Goal: Task Accomplishment & Management: Use online tool/utility

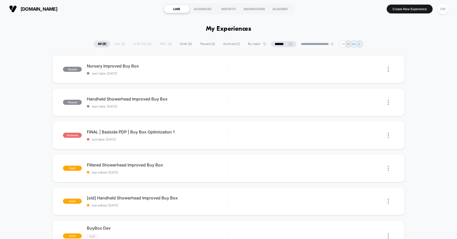
click at [33, 57] on div "paused Nursery Improved Buy Box start date: [DATE] Edit Duplicate Preview Start…" at bounding box center [228, 215] width 457 height 321
click at [442, 9] on div "SW" at bounding box center [442, 9] width 10 height 10
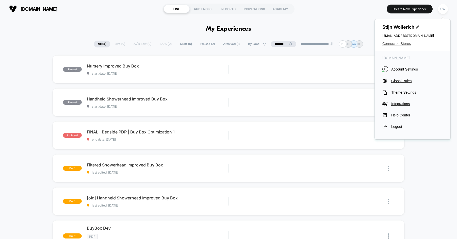
click at [406, 43] on span "Connected Stores" at bounding box center [412, 44] width 60 height 4
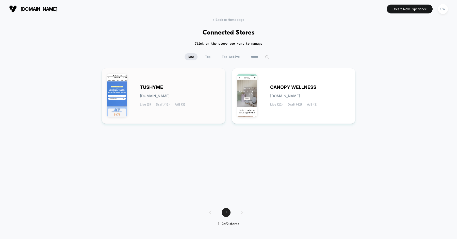
click at [181, 87] on div "TUSHYME [DOMAIN_NAME] Live (3) Draft (16) A/B (3)" at bounding box center [180, 95] width 80 height 21
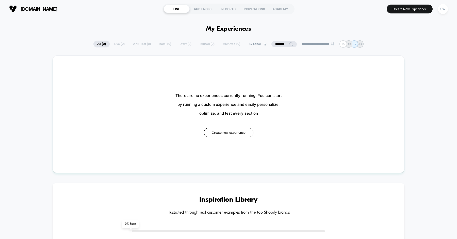
click at [283, 42] on input "*******" at bounding box center [283, 44] width 25 height 6
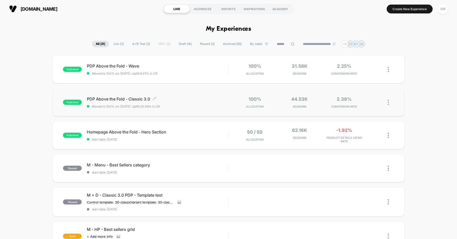
click at [185, 100] on span "PDP Above the Fold - Classic 3.0 Click to edit experience details" at bounding box center [157, 98] width 141 height 5
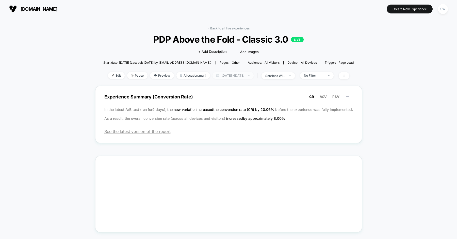
click at [239, 76] on span "[DATE] - [DATE]" at bounding box center [232, 75] width 41 height 7
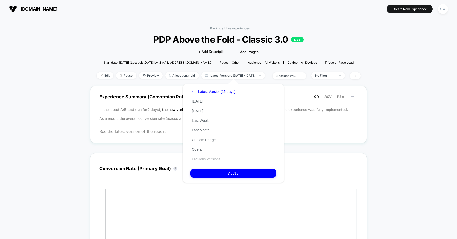
click at [203, 161] on button "Previous Versions" at bounding box center [205, 159] width 31 height 5
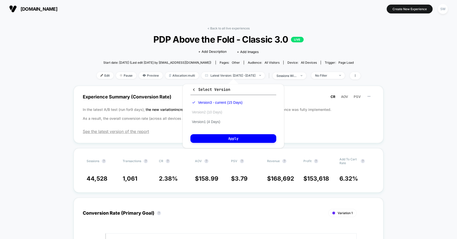
click at [213, 111] on button "Version 2 (10 Days)" at bounding box center [206, 112] width 33 height 5
click at [215, 137] on button "Apply" at bounding box center [233, 138] width 86 height 9
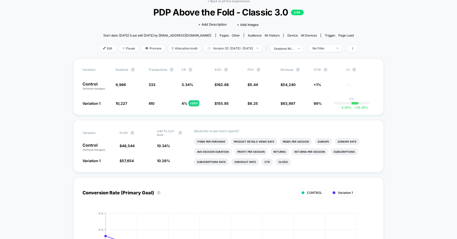
scroll to position [2, 0]
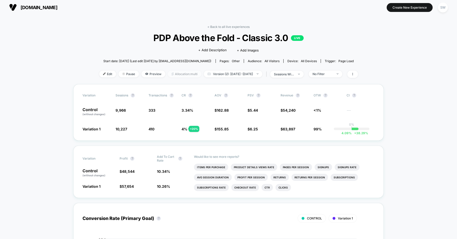
click at [168, 74] on span "Allocation: multi" at bounding box center [184, 74] width 33 height 7
click at [177, 69] on div "< Back to all live experiences PDP Above the Fold - Classic 3.0 LIVE Click to e…" at bounding box center [228, 54] width 258 height 59
click at [99, 109] on p "Control (without changes)" at bounding box center [96, 112] width 28 height 9
click at [186, 110] on span "3.34 %" at bounding box center [187, 110] width 12 height 4
click at [171, 75] on span "Allocation: multi" at bounding box center [184, 74] width 33 height 7
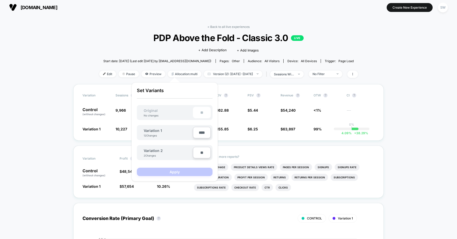
click at [198, 132] on input "****" at bounding box center [202, 132] width 18 height 11
click at [174, 130] on div "Variation 1 12 Changes" at bounding box center [168, 132] width 49 height 9
click at [201, 135] on input "****" at bounding box center [202, 132] width 18 height 11
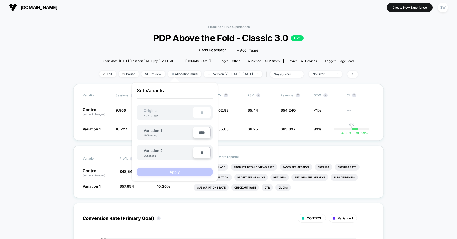
click at [201, 135] on input "****" at bounding box center [202, 132] width 18 height 11
type input "***"
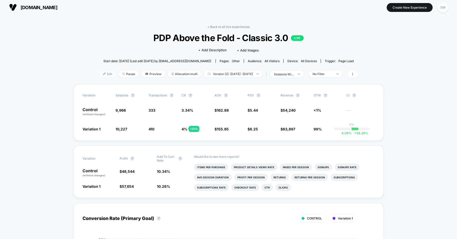
click at [99, 71] on span "Edit" at bounding box center [107, 74] width 17 height 7
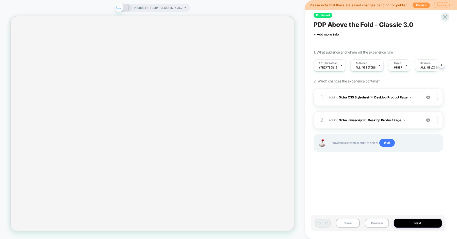
scroll to position [0, 0]
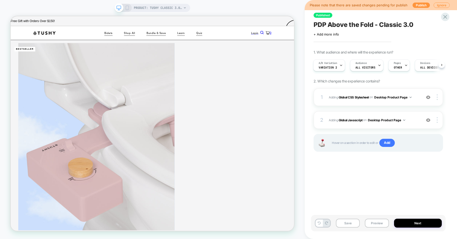
click at [275, 4] on div "PRODUCT: TUSHY Classic 3.0 [affordable bidet] PRODUCT: TUSHY Classic 3.0 [affor…" at bounding box center [152, 119] width 304 height 239
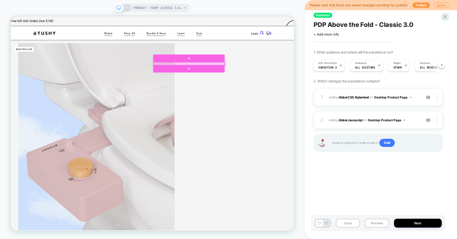
scroll to position [0, 0]
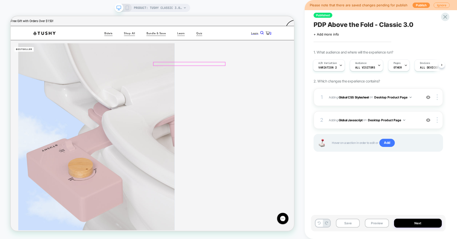
click at [236, 80] on div at bounding box center [248, 80] width 95 height 4
click at [306, 65] on div "Published PDP Above the Fold - Classic 3.0 Click to edit experience details + A…" at bounding box center [380, 119] width 152 height 239
click at [326, 96] on div "1 Adding Global CSS Stylesheet on Desktop Product Page Add Before Add After Cop…" at bounding box center [377, 97] width 129 height 18
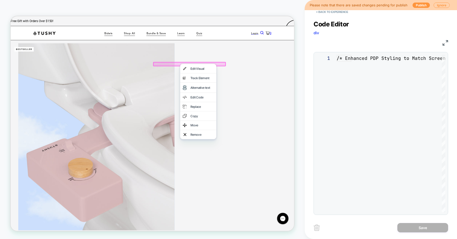
click at [356, 85] on div "**********" at bounding box center [380, 114] width 134 height 201
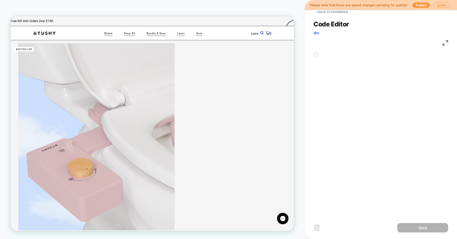
scroll to position [68, 0]
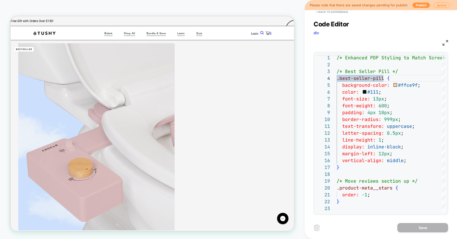
click at [326, 12] on button "< Back to experience" at bounding box center [331, 12] width 37 height 8
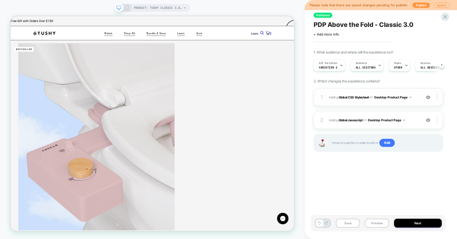
scroll to position [0, 0]
click at [324, 120] on div "2" at bounding box center [321, 119] width 5 height 9
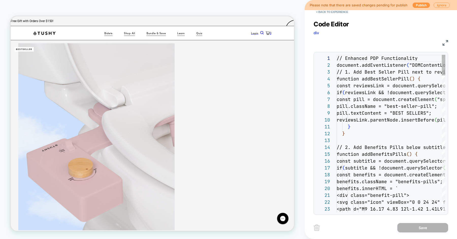
click at [358, 83] on div "Code Editor div JS 1 2 3 4 5 6 7 8 9 10 11 12 13 14 15 16 17 18 19 20 21 22 23 …" at bounding box center [380, 114] width 134 height 201
type textarea "**********"
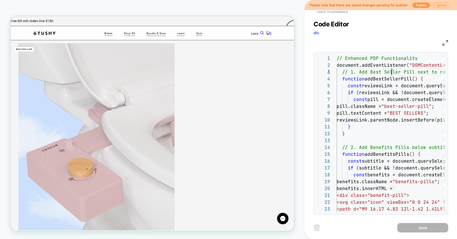
click at [334, 12] on button "< Back to experience" at bounding box center [331, 12] width 37 height 8
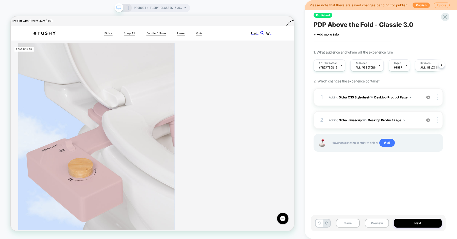
scroll to position [0, 0]
click at [363, 172] on div "Published PDP Above the Fold - Classic 3.0 Click to edit experience details + A…" at bounding box center [378, 119] width 134 height 229
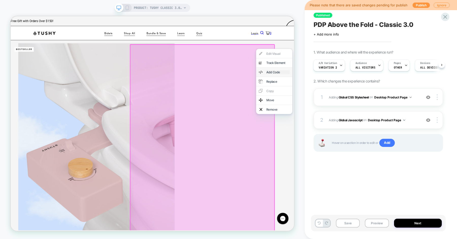
click at [357, 93] on div "Add Code" at bounding box center [366, 90] width 31 height 5
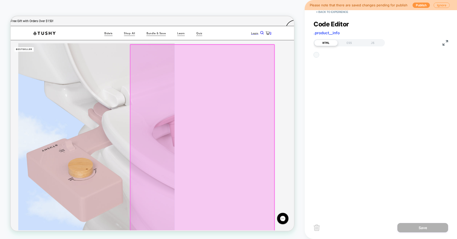
scroll to position [155, 0]
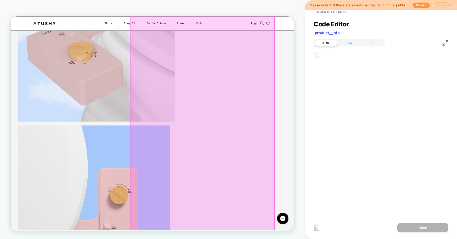
click at [360, 88] on div "Code Editor .product__info HTML CSS JS 1 2 3 4 5 6 7 8 9 10 11 12 13 14 15 16 1…" at bounding box center [380, 114] width 134 height 201
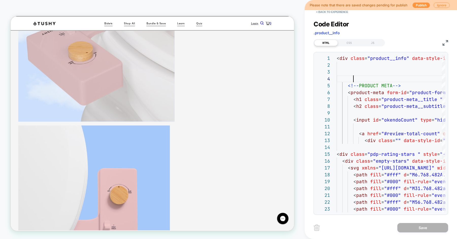
type textarea "**********"
click at [333, 12] on button "< Back to experience" at bounding box center [331, 12] width 37 height 8
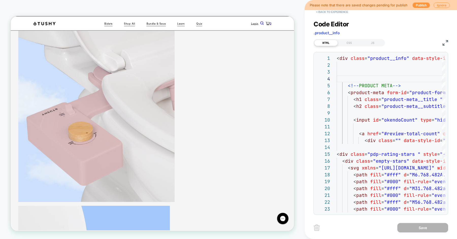
click at [341, 13] on button "< Back to experience" at bounding box center [331, 12] width 37 height 8
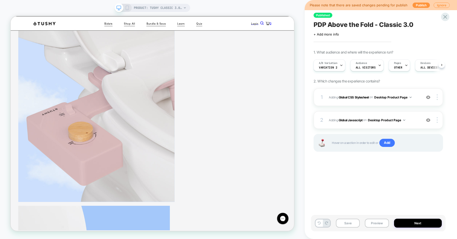
click at [374, 198] on div "Published PDP Above the Fold - Classic 3.0 Click to edit experience details + A…" at bounding box center [378, 119] width 134 height 229
click at [342, 183] on div "Published PDP Above the Fold - Classic 3.0 Click to edit experience details + A…" at bounding box center [378, 119] width 134 height 229
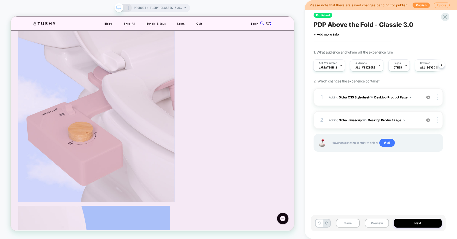
scroll to position [0, 0]
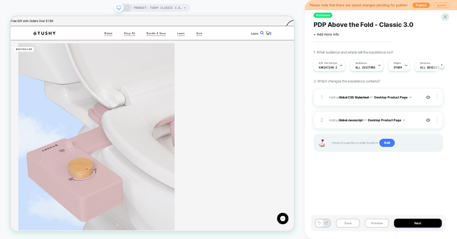
click at [347, 173] on div "Published PDP Above the Fold - Classic 3.0 Click to edit experience details + A…" at bounding box center [378, 119] width 134 height 229
click at [370, 221] on button "Preview" at bounding box center [376, 223] width 24 height 9
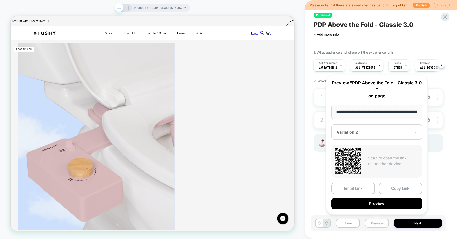
scroll to position [0, 71]
click at [362, 133] on div at bounding box center [373, 131] width 74 height 5
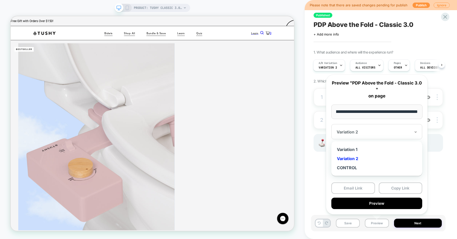
scroll to position [0, 0]
click at [320, 160] on div "1 Adding Global CSS Stylesheet on Desktop Product Page Add Before Add After Cop…" at bounding box center [377, 126] width 129 height 76
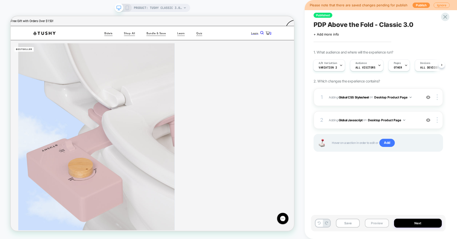
click at [375, 222] on button "Preview" at bounding box center [376, 223] width 24 height 9
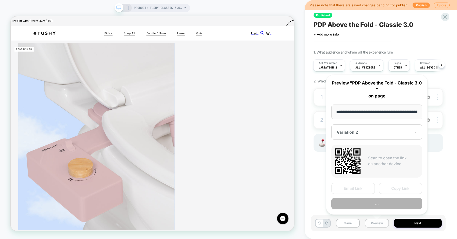
scroll to position [0, 71]
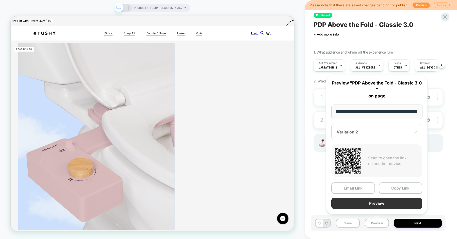
click at [383, 201] on button "Preview" at bounding box center [376, 203] width 91 height 11
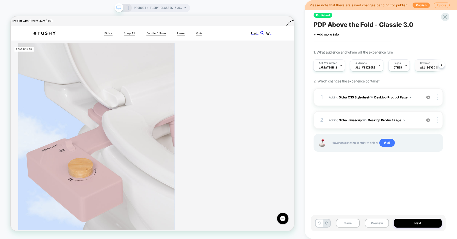
click at [360, 166] on div "Published PDP Above the Fold - Classic 3.0 Click to edit experience details + A…" at bounding box center [378, 119] width 134 height 229
click at [405, 98] on button "Desktop Product Page" at bounding box center [392, 97] width 37 height 6
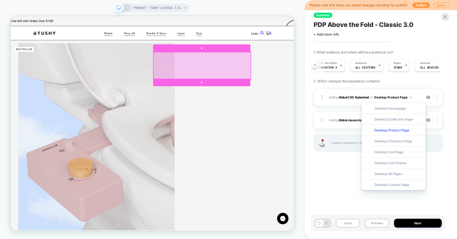
click at [336, 172] on div "Published PDP Above the Fold - Classic 3.0 Click to edit experience details + A…" at bounding box center [378, 119] width 134 height 229
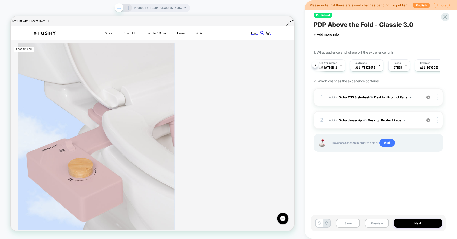
click at [437, 96] on div at bounding box center [438, 97] width 10 height 6
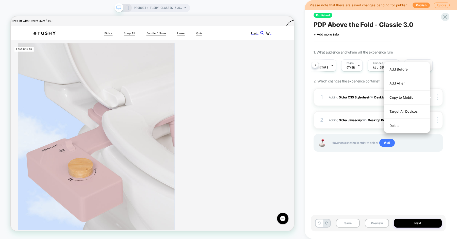
click at [357, 174] on div "Published PDP Above the Fold - Classic 3.0 Click to edit experience details + A…" at bounding box center [378, 119] width 134 height 229
click at [352, 169] on div "Published PDP Above the Fold - Classic 3.0 Click to edit experience details + A…" at bounding box center [378, 119] width 134 height 229
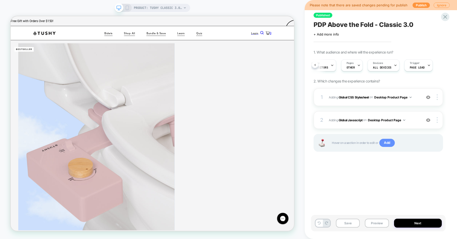
click at [387, 143] on span "Add" at bounding box center [386, 143] width 15 height 8
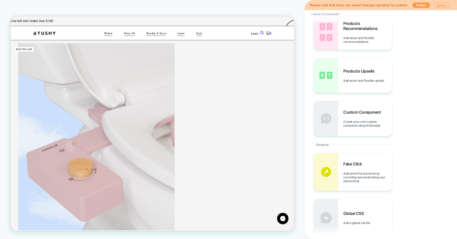
scroll to position [0, 0]
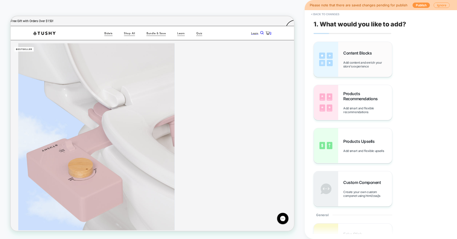
click at [349, 50] on div "Content Blocks Add content and enrich your store's experience" at bounding box center [352, 59] width 78 height 35
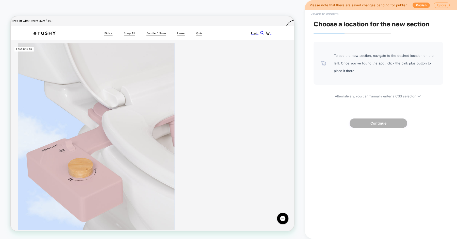
click at [321, 14] on button "< Back to widgets" at bounding box center [324, 14] width 32 height 8
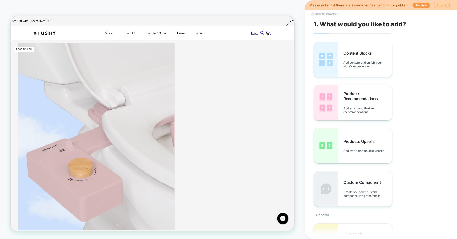
click at [331, 13] on button "< Back to changes" at bounding box center [324, 14] width 33 height 8
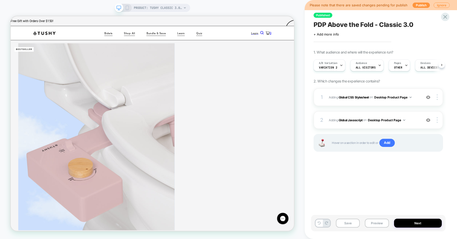
scroll to position [0, 0]
click at [347, 173] on div "Published PDP Above the Fold - Classic 3.0 Click to edit experience details + A…" at bounding box center [378, 119] width 134 height 229
click at [337, 169] on div "Published PDP Above the Fold - Classic 3.0 Click to edit experience details + A…" at bounding box center [378, 119] width 134 height 229
click at [342, 184] on div "Published PDP Above the Fold - Classic 3.0 Click to edit experience details + A…" at bounding box center [378, 119] width 134 height 229
click at [333, 169] on div "Published PDP Above the Fold - Classic 3.0 Click to edit experience details + A…" at bounding box center [378, 119] width 134 height 229
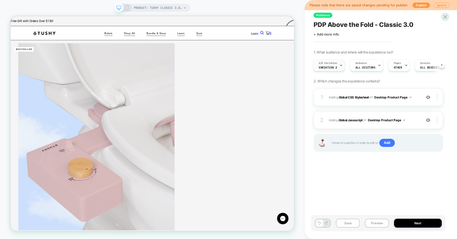
click at [339, 66] on div "A/B Variation Variation 2" at bounding box center [327, 65] width 29 height 11
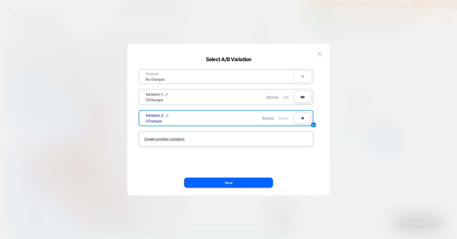
click at [287, 97] on span "Edit" at bounding box center [285, 97] width 5 height 4
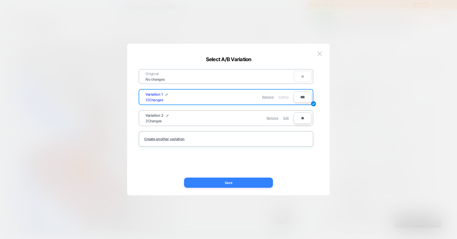
click at [229, 184] on button "Save" at bounding box center [228, 183] width 89 height 10
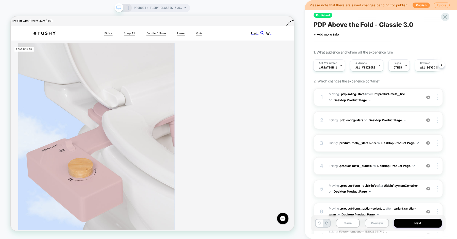
click at [374, 222] on button "Preview" at bounding box center [376, 223] width 24 height 9
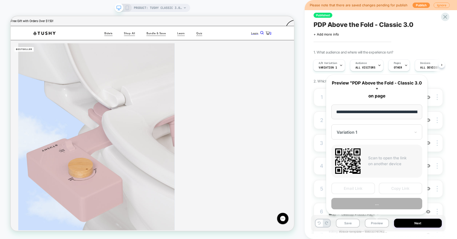
scroll to position [0, 71]
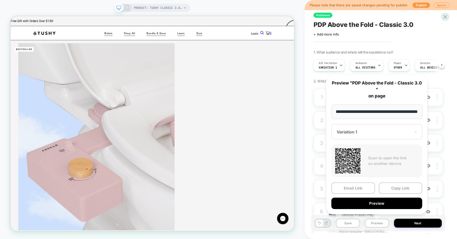
click at [444, 110] on div "Published PDP Above the Fold - Classic 3.0 Click to edit experience details + A…" at bounding box center [378, 119] width 134 height 229
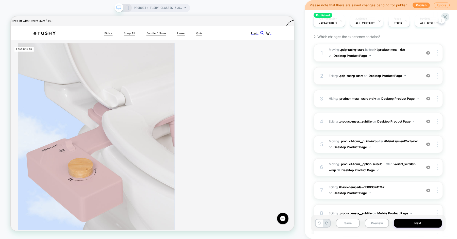
scroll to position [0, 0]
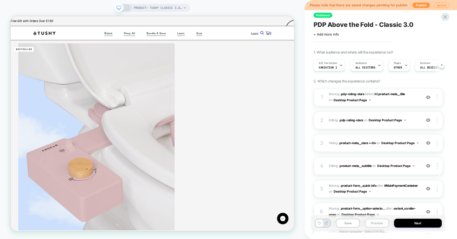
click at [375, 221] on button "Preview" at bounding box center [376, 223] width 24 height 9
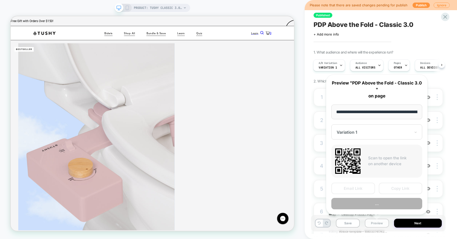
scroll to position [0, 71]
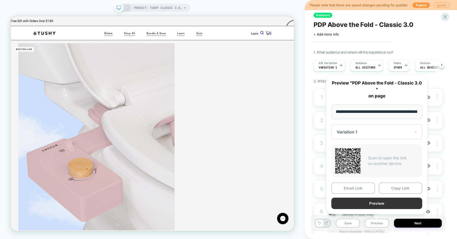
click at [376, 201] on button "Preview" at bounding box center [376, 203] width 91 height 11
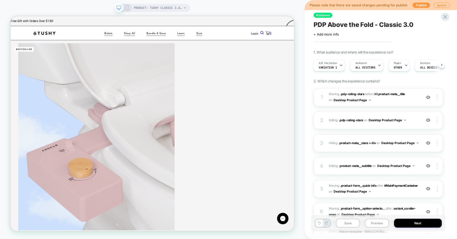
scroll to position [3, 0]
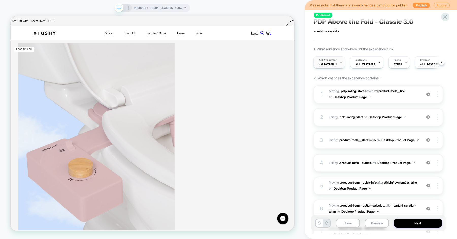
click at [331, 60] on span "A/B Variation" at bounding box center [327, 60] width 19 height 4
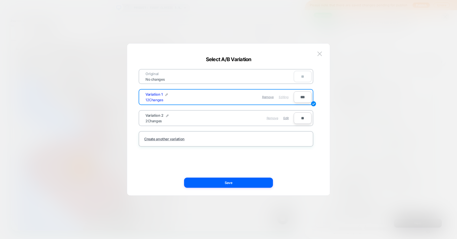
click at [276, 117] on span "Remove" at bounding box center [272, 118] width 12 height 4
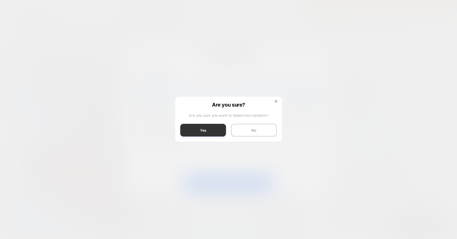
click at [211, 131] on button "Yes" at bounding box center [203, 130] width 46 height 13
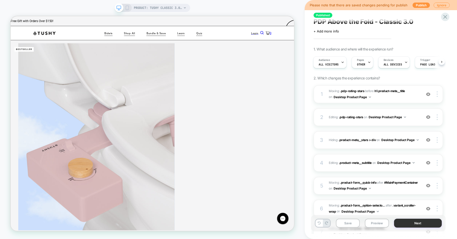
click at [401, 221] on button "Next" at bounding box center [418, 223] width 48 height 9
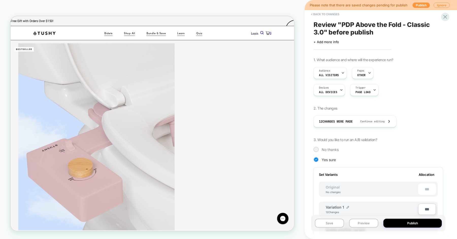
scroll to position [53, 0]
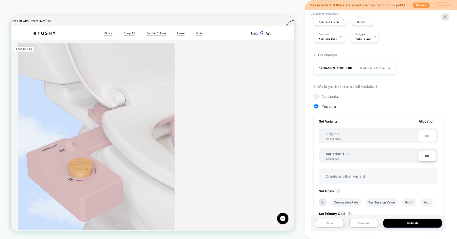
click at [341, 175] on span "Create another variant" at bounding box center [344, 176] width 49 height 12
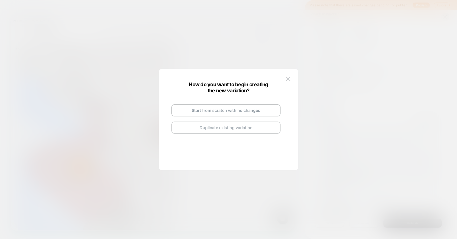
click at [215, 126] on button "Duplicate existing variation" at bounding box center [225, 127] width 109 height 12
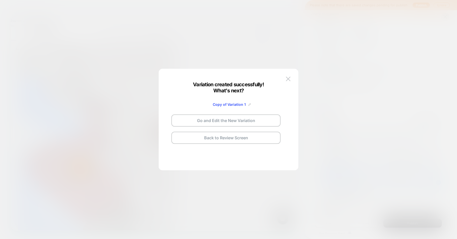
click at [248, 105] on img at bounding box center [249, 104] width 3 height 3
click at [224, 103] on input "**********" at bounding box center [219, 104] width 37 height 10
type input "*********"
click at [260, 103] on strong "Save" at bounding box center [257, 104] width 8 height 4
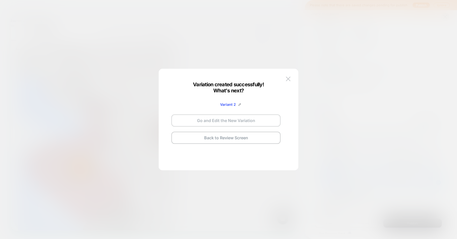
click at [219, 120] on button "Go and Edit the New Variation" at bounding box center [225, 120] width 109 height 12
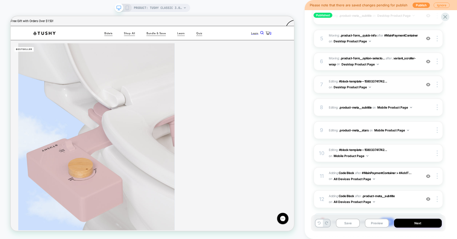
scroll to position [146, 0]
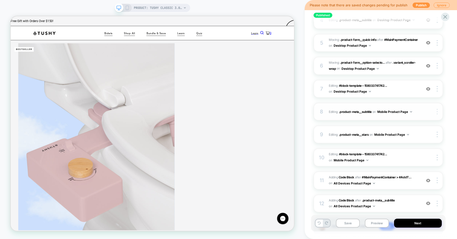
click at [437, 111] on img at bounding box center [436, 112] width 1 height 6
click at [446, 102] on div "Published PDP Above the Fold - Classic 3.0 Click to edit experience details + A…" at bounding box center [380, 119] width 134 height 239
click at [437, 91] on div at bounding box center [438, 89] width 10 height 6
click at [445, 98] on div "Published PDP Above the Fold - Classic 3.0 Click to edit experience details + A…" at bounding box center [378, 119] width 134 height 229
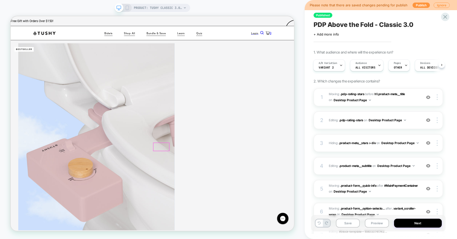
scroll to position [13, 0]
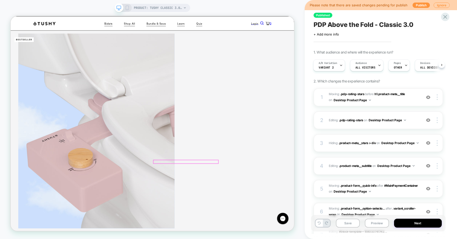
click at [235, 211] on div at bounding box center [244, 210] width 86 height 4
click at [309, 115] on div "Published PDP Above the Fold - Classic 3.0 Click to edit experience details + A…" at bounding box center [380, 119] width 152 height 239
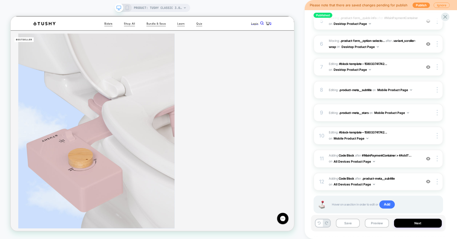
scroll to position [167, 0]
click at [387, 162] on span "Adding Code Block AFTER #MainPaymentContainer > #AddT... #MainPaymentContainer …" at bounding box center [373, 159] width 90 height 12
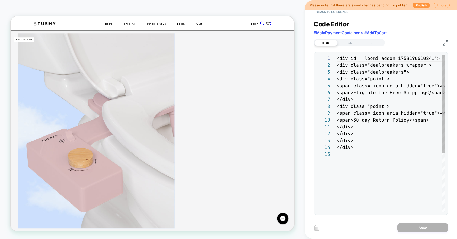
scroll to position [68, 0]
click at [381, 91] on div "<div id="_loomi_addon_1758190610241"> <div class="dealbreakers-wrapper"> <div c…" at bounding box center [414, 181] width 162 height 253
click at [374, 97] on div "<div id="_loomi_addon_1758190610241"> <div class="dealbreakers-wrapper"> <div c…" at bounding box center [417, 181] width 162 height 253
click at [369, 147] on div "<div id="_loomi_addon_1758190610241"> <div class="dealbreakers-wrapper"> <div c…" at bounding box center [417, 181] width 162 height 253
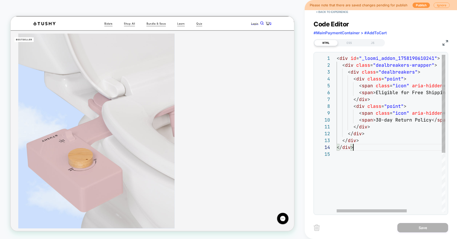
scroll to position [34, 0]
type textarea "**********"
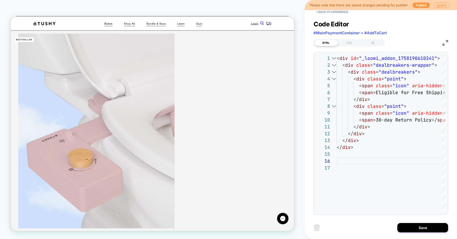
click at [342, 159] on div "< div id = "_loomi_addon_1758190610241" > < div class = "dealbreakers-wrapper" …" at bounding box center [417, 188] width 162 height 267
click at [319, 13] on button "< Back to experience" at bounding box center [331, 12] width 37 height 8
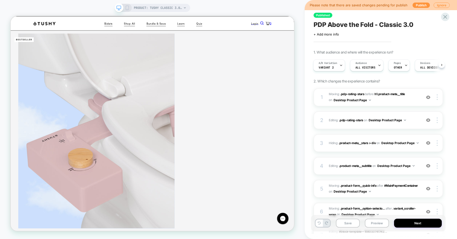
scroll to position [179, 0]
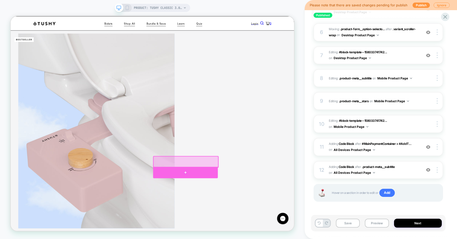
click at [243, 223] on div at bounding box center [243, 224] width 86 height 15
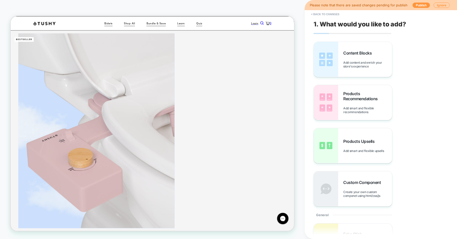
scroll to position [78, 0]
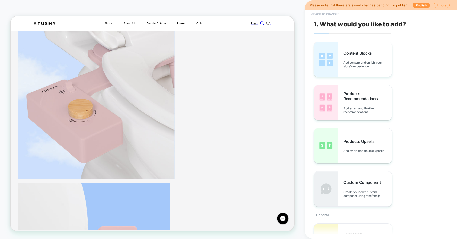
click at [332, 13] on button "< Back to changes" at bounding box center [324, 14] width 33 height 8
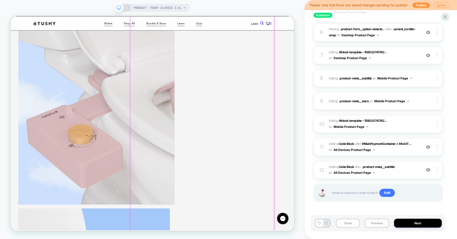
scroll to position [42, 0]
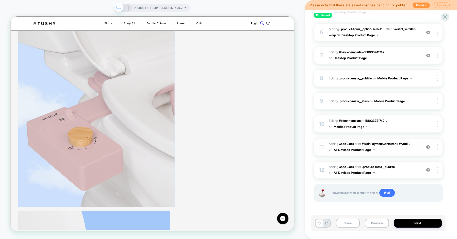
click at [400, 149] on span "Adding Code Block AFTER #MainPaymentContainer > #AddT... #MainPaymentContainer …" at bounding box center [373, 147] width 90 height 12
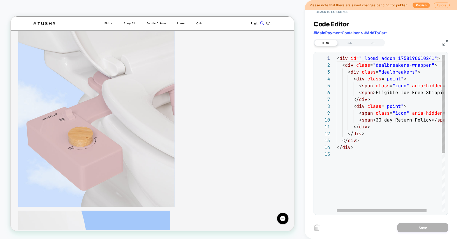
click at [368, 166] on div "< div id = "_loomi_addon_1758190610241" > < div class = "dealbreakers-wrapper" …" at bounding box center [399, 181] width 127 height 253
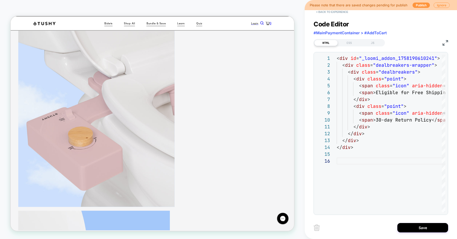
type textarea "**********"
click at [338, 14] on button "< Back to experience" at bounding box center [331, 12] width 37 height 8
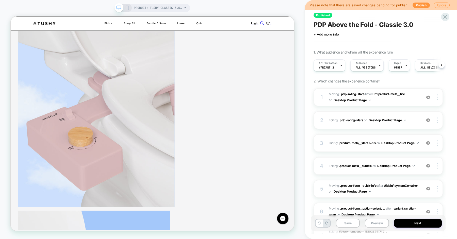
scroll to position [0, 0]
click at [354, 78] on div "1. What audience and where will the experience run? A/B Variation Variant 2 Aud…" at bounding box center [377, 222] width 129 height 344
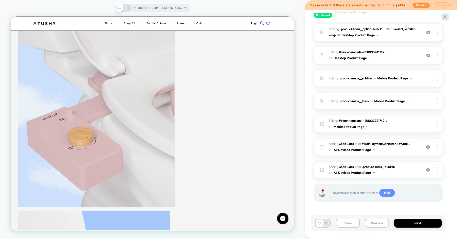
click at [387, 190] on span "Add" at bounding box center [386, 193] width 15 height 8
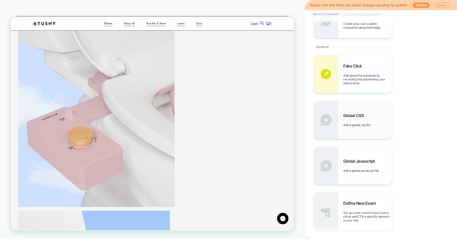
scroll to position [0, 0]
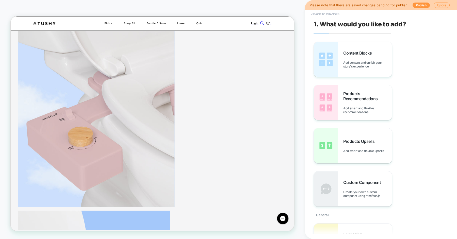
click at [330, 13] on button "< Back to changes" at bounding box center [324, 14] width 33 height 8
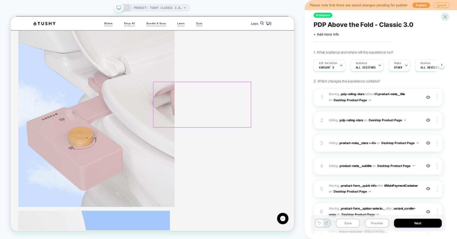
scroll to position [0, 0]
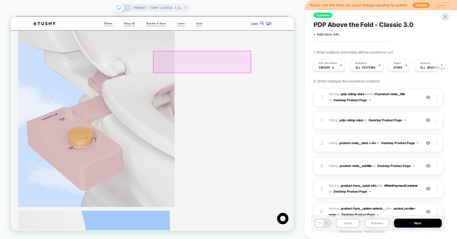
scroll to position [31, 0]
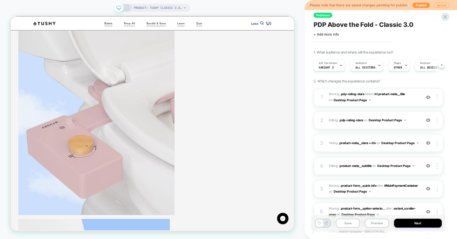
click at [326, 157] on div "4 Editing : .product-meta__subtitle .product-meta__subtitle on Desktop Product …" at bounding box center [377, 166] width 129 height 18
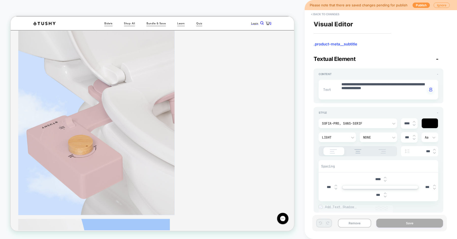
scroll to position [0, 0]
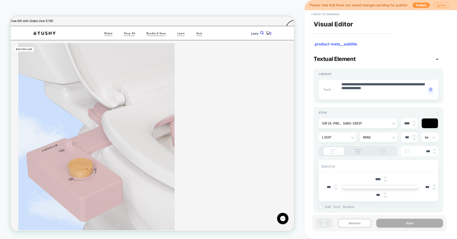
type textarea "*"
click at [334, 15] on button "< Back to changes" at bounding box center [324, 14] width 33 height 8
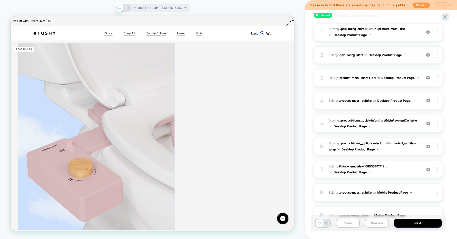
scroll to position [98, 0]
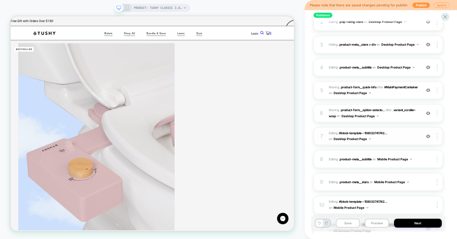
click at [403, 138] on span "Editing : #block-template--158033741742... #block-template--15803374174250__mai…" at bounding box center [373, 136] width 90 height 12
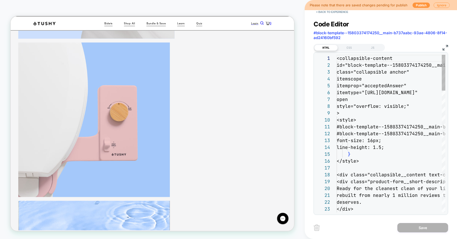
scroll to position [369, 0]
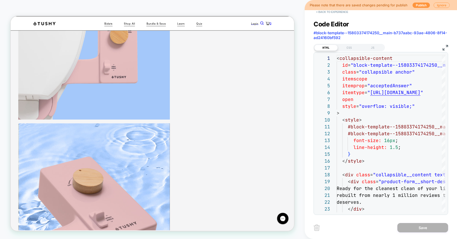
click at [330, 13] on button "< Back to experience" at bounding box center [331, 12] width 37 height 8
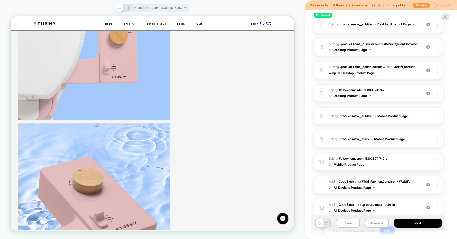
scroll to position [150, 0]
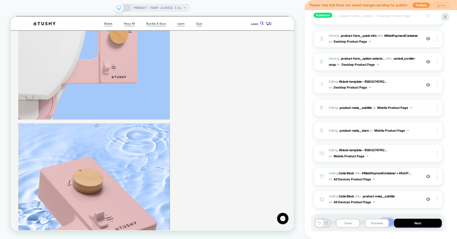
click at [329, 108] on span "Editing : .product-meta__subtitle .product-meta__subtitle on Mobile Product Page" at bounding box center [373, 107] width 90 height 6
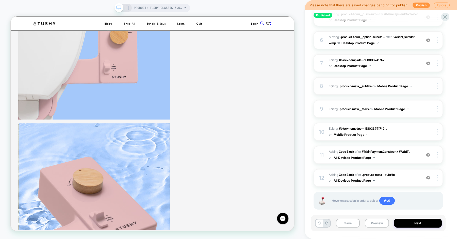
scroll to position [170, 0]
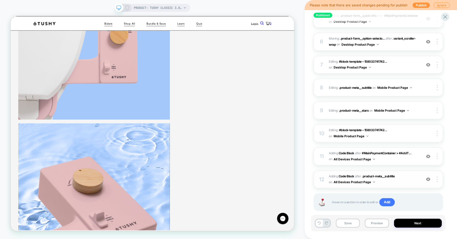
click at [321, 178] on div "12" at bounding box center [321, 179] width 5 height 9
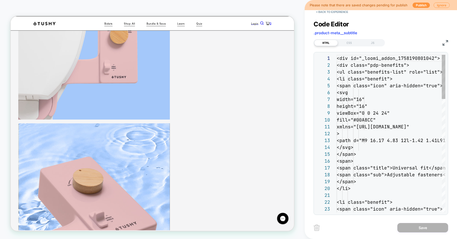
scroll to position [68, 0]
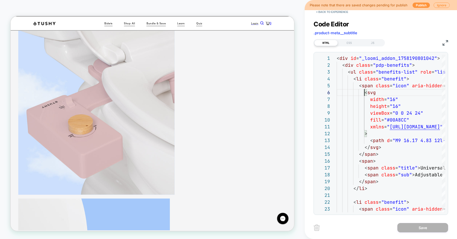
scroll to position [3, 0]
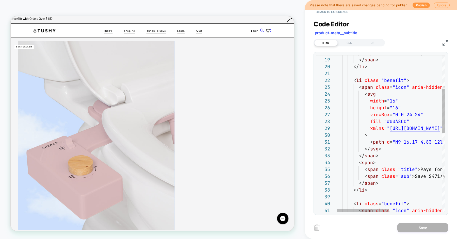
click at [395, 152] on div "< span class = "sub" > Adjustable fasteners </ span > </ span > </ li > < li cl…" at bounding box center [444, 214] width 217 height 562
type textarea "**********"
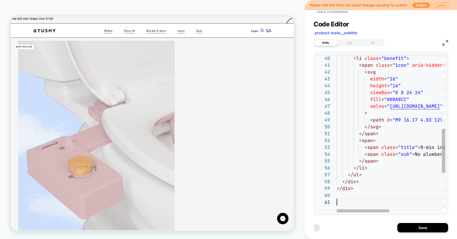
scroll to position [0, 0]
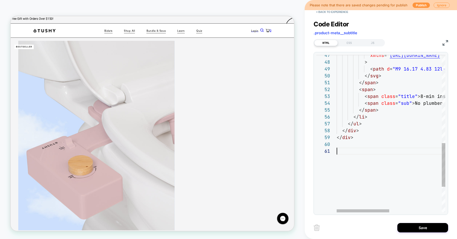
click at [347, 170] on div "</ div > </ div > </ ul > </ li > </ span > < span class = "sub" > No plumber n…" at bounding box center [444, 21] width 217 height 568
click at [342, 173] on div "</ div > </ div > </ ul > </ li > </ span > < span class = "sub" > No plumber n…" at bounding box center [444, 21] width 217 height 568
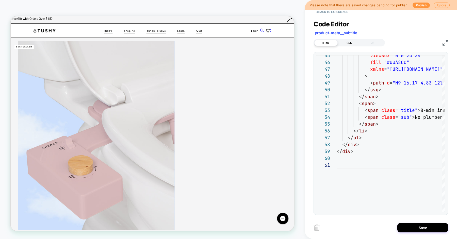
click at [348, 41] on div "CSS" at bounding box center [348, 43] width 23 height 6
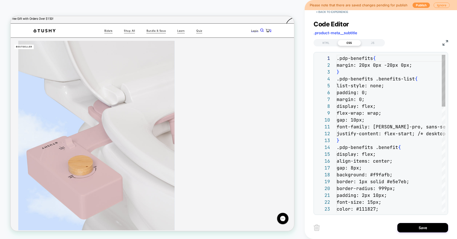
scroll to position [68, 0]
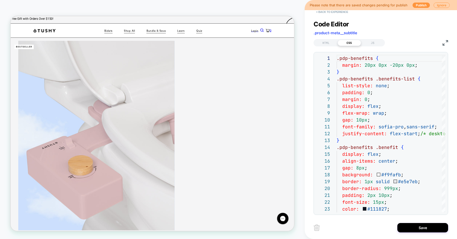
click at [330, 13] on button "< Back to experience" at bounding box center [331, 12] width 37 height 8
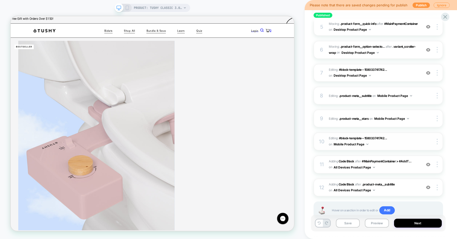
scroll to position [161, 0]
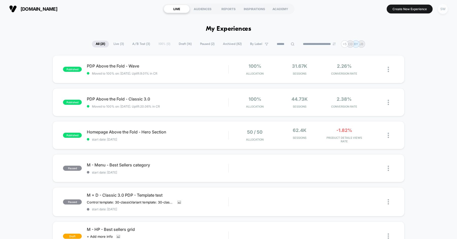
click at [443, 11] on div "SW" at bounding box center [442, 9] width 10 height 10
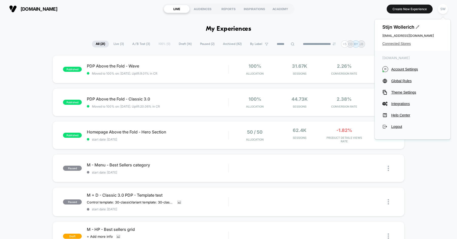
click at [405, 44] on span "Connected Stores" at bounding box center [412, 44] width 60 height 4
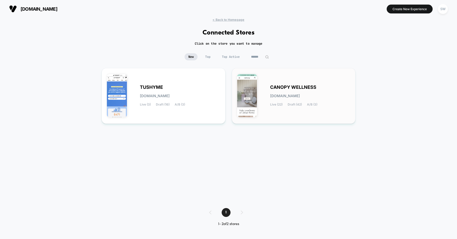
click at [286, 86] on span "CANOPY WELLNESS" at bounding box center [293, 87] width 46 height 4
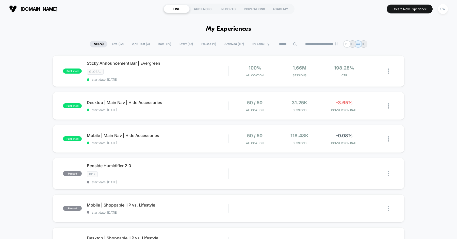
click at [287, 46] on input at bounding box center [287, 44] width 25 height 6
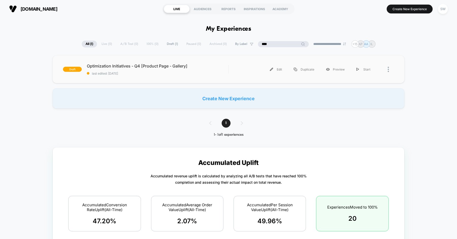
type input "****"
click at [182, 75] on div "draft Optimization Initiatives - Q4 [Product Page - Gallery] last edited: 08/10…" at bounding box center [228, 69] width 352 height 28
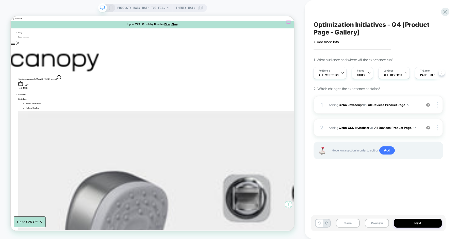
click at [376, 223] on button "Preview" at bounding box center [376, 223] width 24 height 9
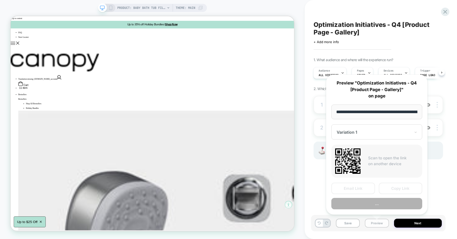
scroll to position [0, 60]
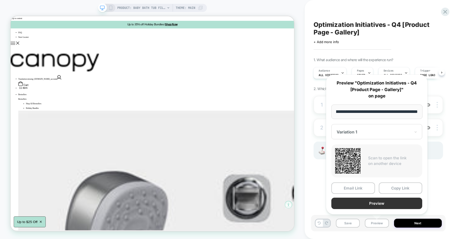
click at [382, 205] on button "Preview" at bounding box center [376, 203] width 91 height 11
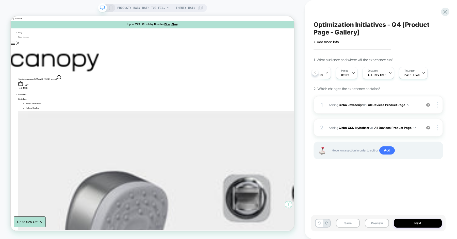
scroll to position [0, 0]
click at [326, 103] on div "1 Adding Global Javascript on All Devices Product Page Add Before Add After Tar…" at bounding box center [377, 105] width 129 height 18
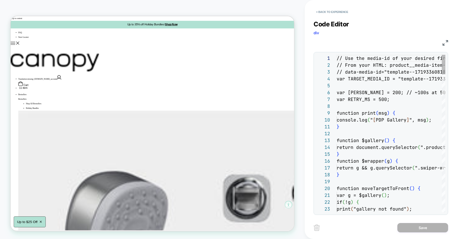
scroll to position [68, 0]
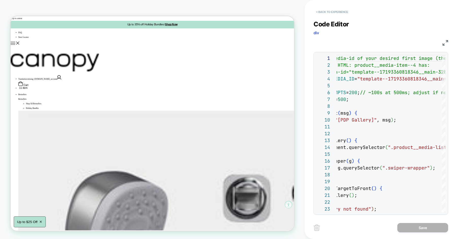
click at [338, 12] on button "< Back to experience" at bounding box center [331, 12] width 37 height 8
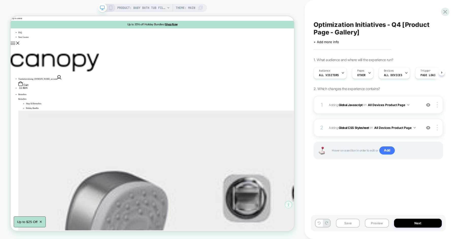
scroll to position [0, 0]
click at [427, 104] on img at bounding box center [428, 105] width 4 height 4
click at [427, 127] on img at bounding box center [428, 128] width 4 height 4
click at [427, 126] on img at bounding box center [428, 128] width 4 height 4
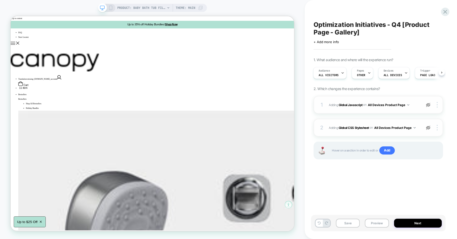
click at [427, 126] on img at bounding box center [428, 128] width 4 height 4
click at [428, 104] on img at bounding box center [428, 105] width 4 height 4
click at [428, 127] on img at bounding box center [428, 128] width 4 height 4
click at [375, 225] on button "Preview" at bounding box center [376, 223] width 24 height 9
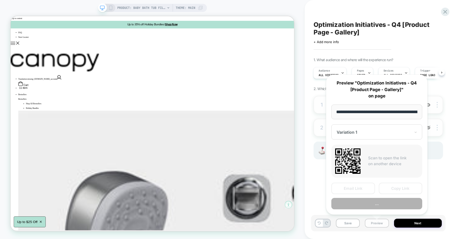
scroll to position [0, 60]
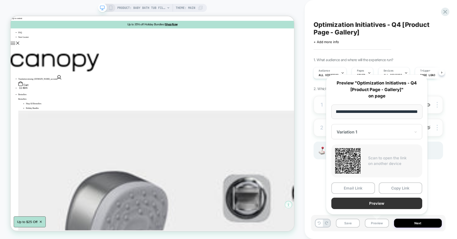
click at [375, 204] on button "Preview" at bounding box center [376, 203] width 91 height 11
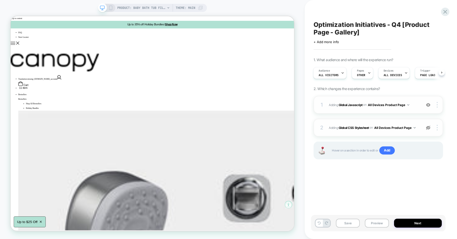
click at [376, 122] on div "2 Adding Global CSS Stylesheet on All Devices Product Page Target Desktop Delete" at bounding box center [377, 128] width 129 height 18
click at [328, 120] on div "2 Adding Global CSS Stylesheet on All Devices Product Page Target Desktop Delete" at bounding box center [377, 128] width 129 height 18
click at [426, 126] on img at bounding box center [428, 128] width 4 height 4
click at [415, 123] on div "2 Adding Global CSS Stylesheet on All Devices Product Page Add Before Add After…" at bounding box center [377, 128] width 129 height 18
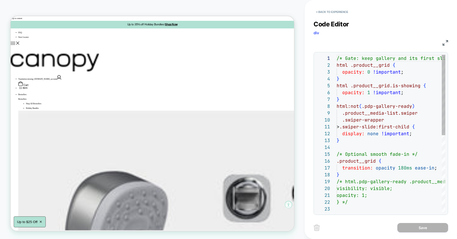
scroll to position [68, 0]
click at [334, 13] on button "< Back to experience" at bounding box center [331, 12] width 37 height 8
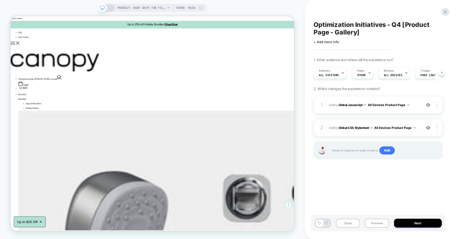
scroll to position [0, 0]
click at [430, 124] on div "2 Adding Global CSS Stylesheet on All Devices Product Page Add Before Add After…" at bounding box center [377, 128] width 129 height 18
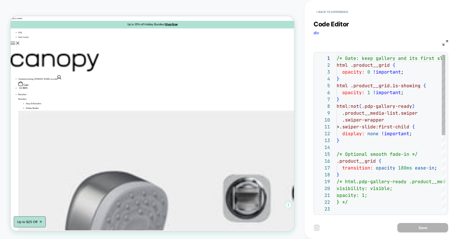
scroll to position [68, 0]
click at [344, 11] on button "< Back to experience" at bounding box center [331, 12] width 37 height 8
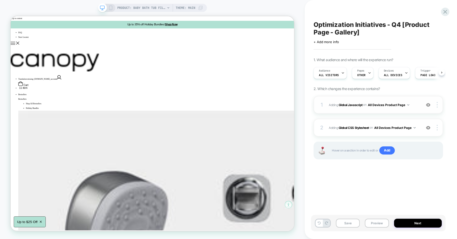
scroll to position [0, 0]
click at [428, 127] on img at bounding box center [428, 128] width 4 height 4
click at [353, 226] on button "Save" at bounding box center [348, 223] width 24 height 9
click at [443, 25] on div "Optimization Initiatives - Q4 [Product Page - Gallery] Click to edit experience…" at bounding box center [378, 119] width 134 height 229
click at [442, 12] on icon at bounding box center [444, 11] width 7 height 7
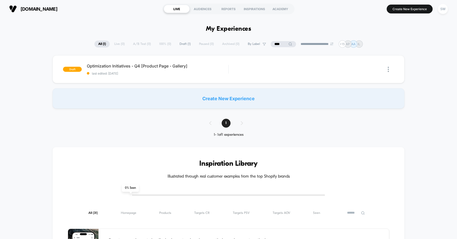
click at [437, 12] on button "SW" at bounding box center [442, 9] width 13 height 10
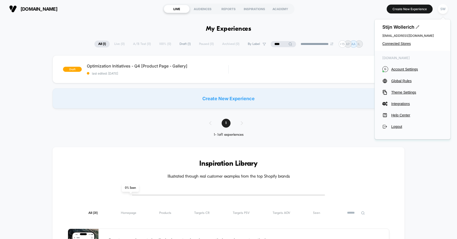
click at [437, 12] on button "SW" at bounding box center [442, 9] width 13 height 10
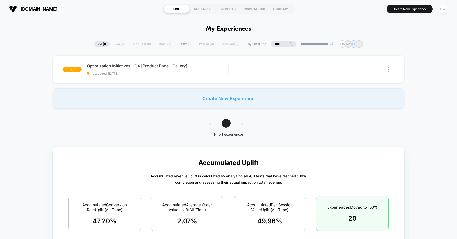
click at [440, 11] on div "SW" at bounding box center [442, 9] width 10 height 10
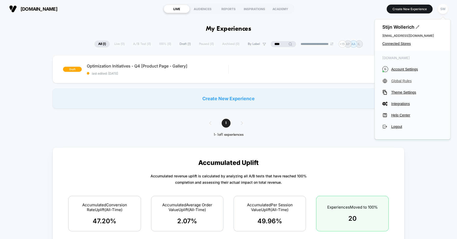
click at [403, 82] on span "Global Rules" at bounding box center [416, 81] width 51 height 4
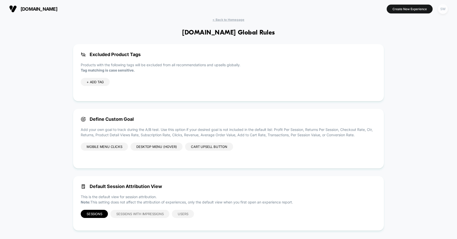
click at [444, 11] on div "SW" at bounding box center [442, 9] width 10 height 10
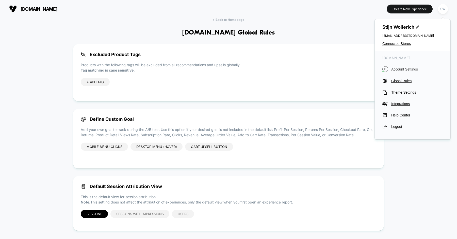
click at [405, 68] on span "Account Settings" at bounding box center [416, 69] width 51 height 4
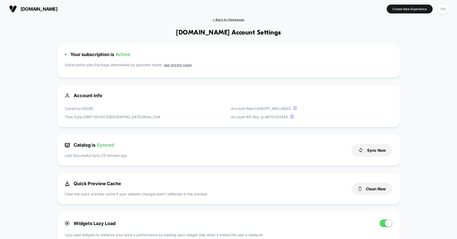
click at [229, 21] on span "< Back to Homepage" at bounding box center [228, 20] width 32 height 4
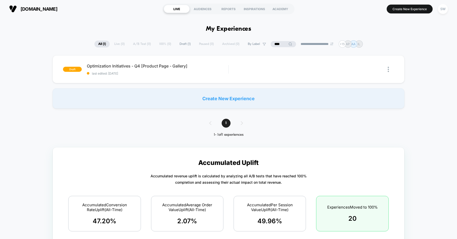
click at [277, 44] on input "****" at bounding box center [282, 44] width 25 height 6
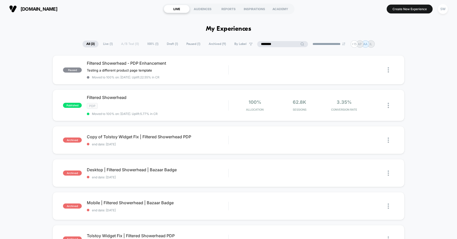
click at [263, 46] on input "********" at bounding box center [282, 44] width 51 height 6
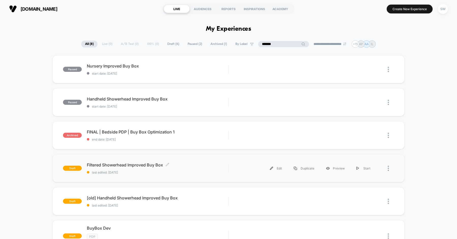
type input "*******"
click at [207, 163] on span "Filtered Showerhead Improved Buy Box Click to edit experience details" at bounding box center [157, 164] width 141 height 5
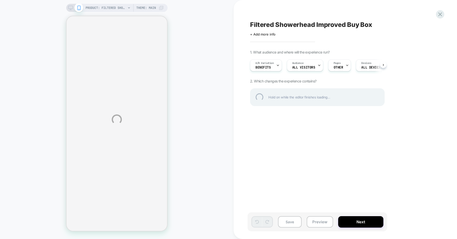
click at [319, 226] on div "PRODUCT: Filtered Showerhead [the canopy shower head] PRODUCT: Filtered Showerh…" at bounding box center [228, 119] width 457 height 239
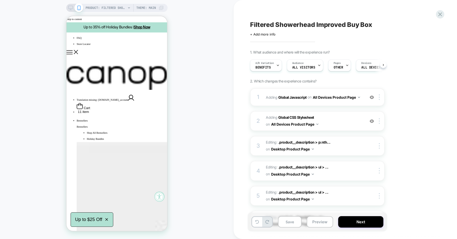
scroll to position [0, 0]
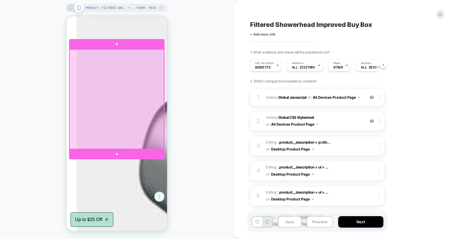
scroll to position [131, 0]
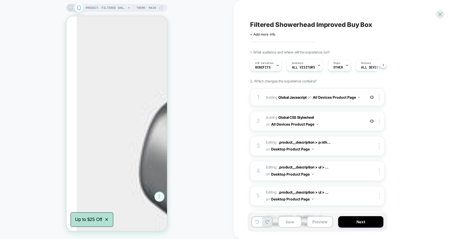
click at [263, 98] on div "1 Adding Global Javascript on All Devices Product Page Add Before Add After Tar…" at bounding box center [317, 97] width 134 height 18
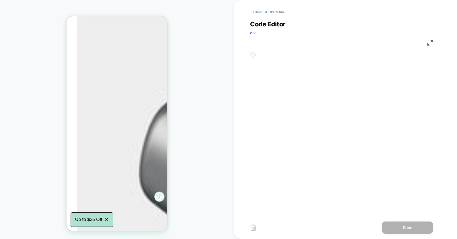
scroll to position [68, 0]
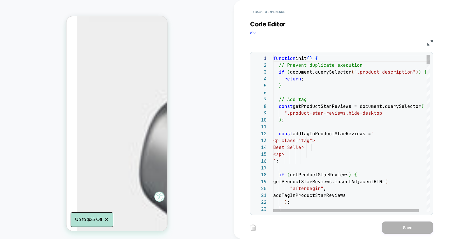
type textarea "**********"
type textarea "*"
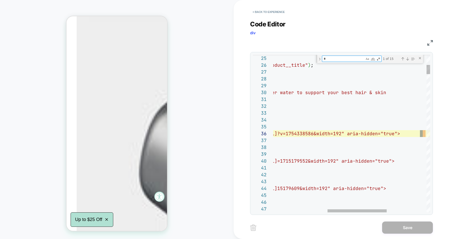
type textarea "**********"
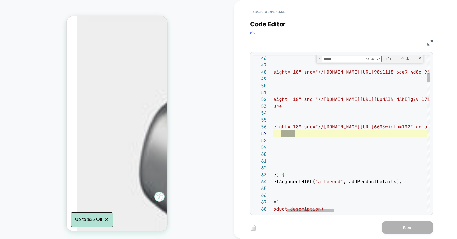
scroll to position [68, 74]
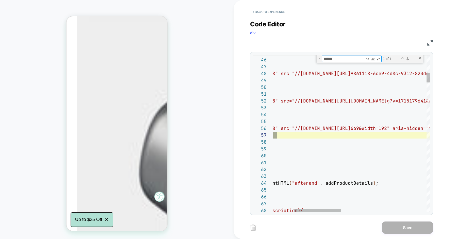
type textarea "*******"
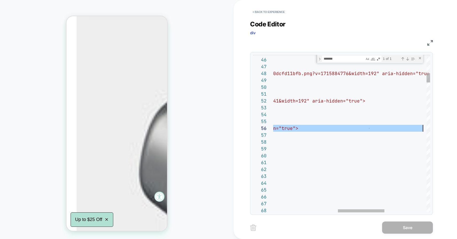
scroll to position [34, 364]
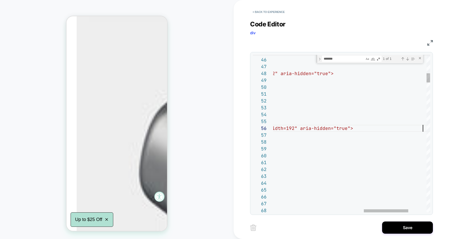
scroll to position [34, 468]
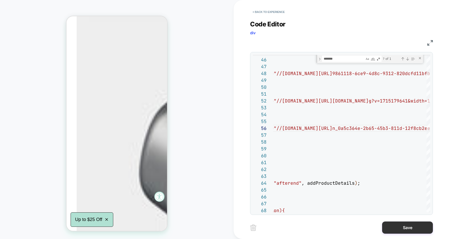
type textarea "**********"
click at [409, 227] on button "Save" at bounding box center [407, 227] width 51 height 12
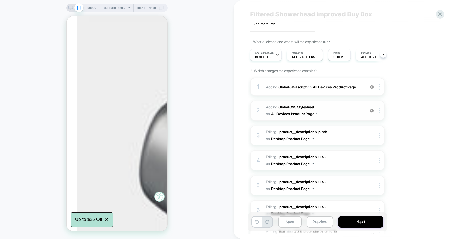
scroll to position [11, 0]
click at [291, 220] on button "Save" at bounding box center [290, 221] width 24 height 11
click at [316, 221] on button "Preview" at bounding box center [319, 221] width 26 height 11
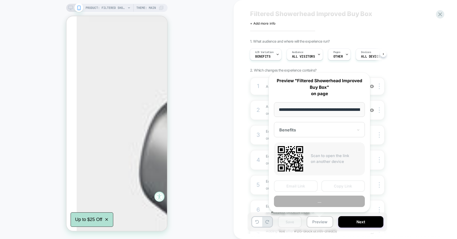
scroll to position [0, 87]
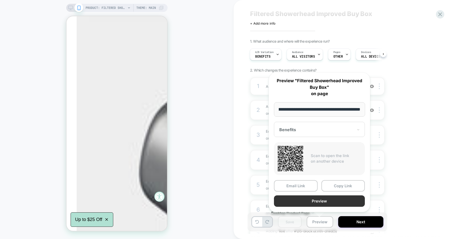
click at [330, 198] on button "Preview" at bounding box center [319, 200] width 91 height 11
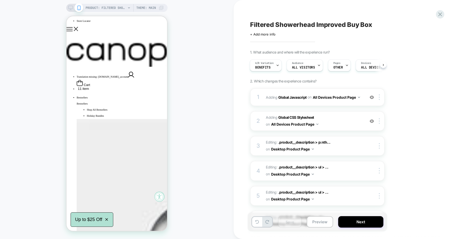
scroll to position [0, 0]
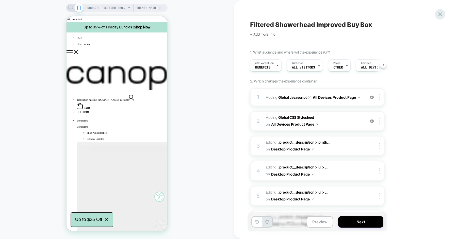
click at [439, 12] on icon at bounding box center [439, 14] width 7 height 7
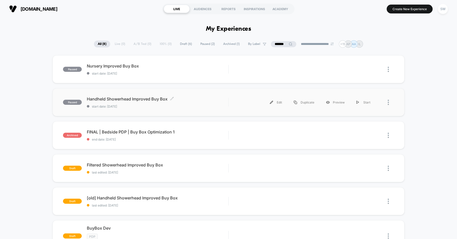
click at [196, 102] on div "Handheld Showerhead Improved Buy Box Click to edit experience details Click to …" at bounding box center [157, 102] width 141 height 12
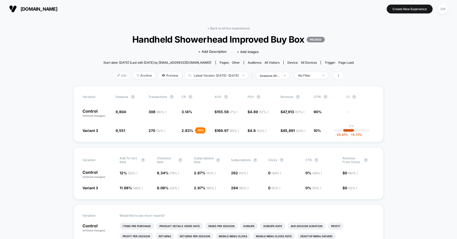
click at [113, 76] on span "Edit" at bounding box center [121, 75] width 17 height 7
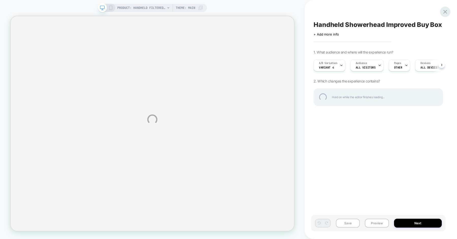
click at [444, 12] on div at bounding box center [445, 12] width 10 height 10
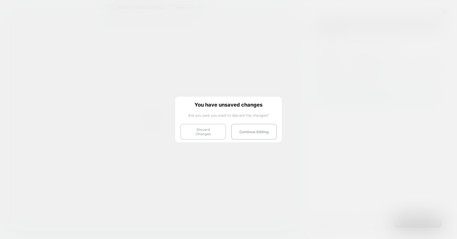
click at [202, 131] on button "Discard Changes" at bounding box center [203, 132] width 46 height 16
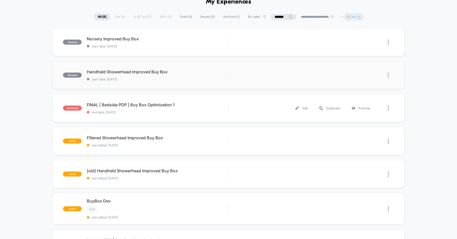
scroll to position [22, 0]
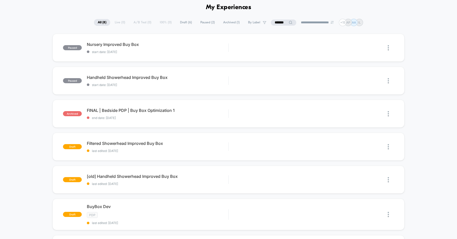
click at [50, 60] on div "paused Nursery Improved Buy Box start date: [DATE] Edit Duplicate Preview Start…" at bounding box center [228, 194] width 457 height 321
